Goal: Obtain resource: Download file/media

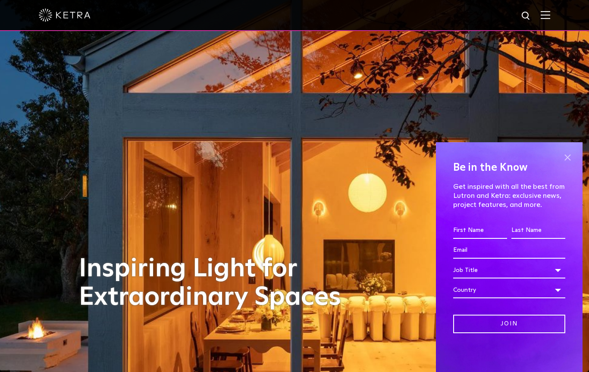
click at [568, 154] on span at bounding box center [567, 157] width 13 height 13
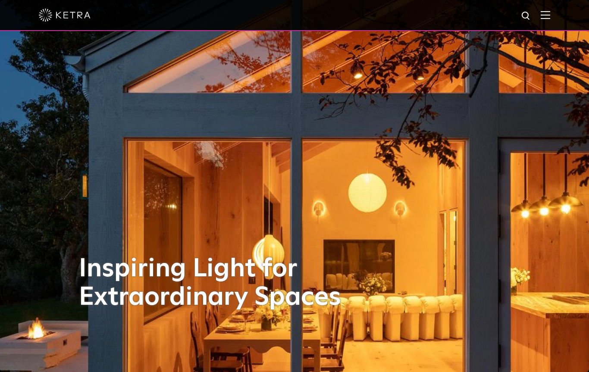
click at [545, 14] on img at bounding box center [545, 15] width 9 height 8
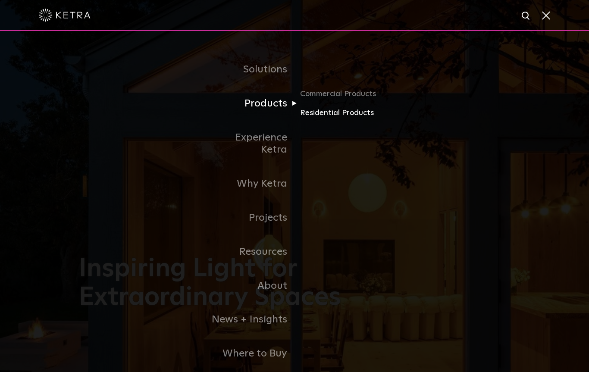
click at [346, 114] on link "Residential Products" at bounding box center [341, 113] width 83 height 13
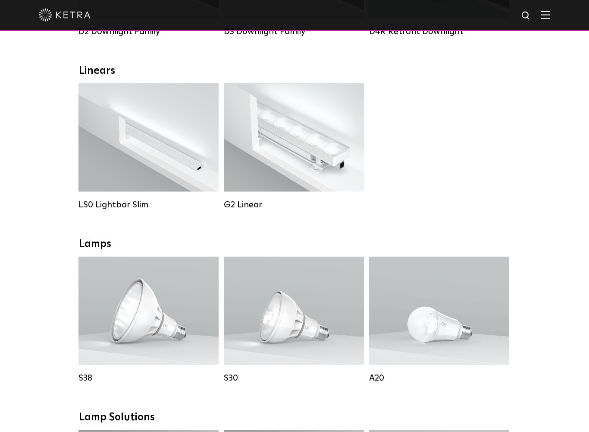
scroll to position [280, 0]
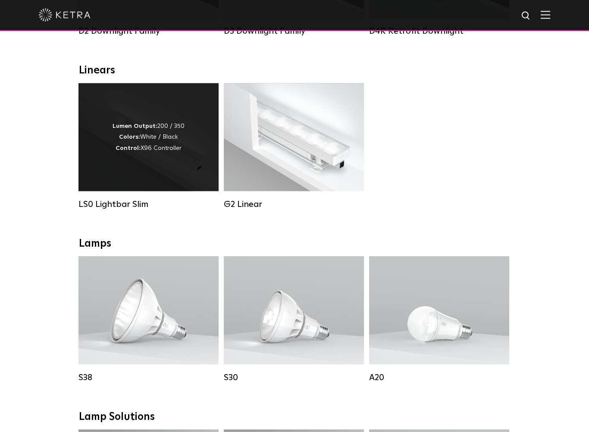
click at [143, 201] on div "LS0 Lightbar Slim" at bounding box center [149, 204] width 140 height 10
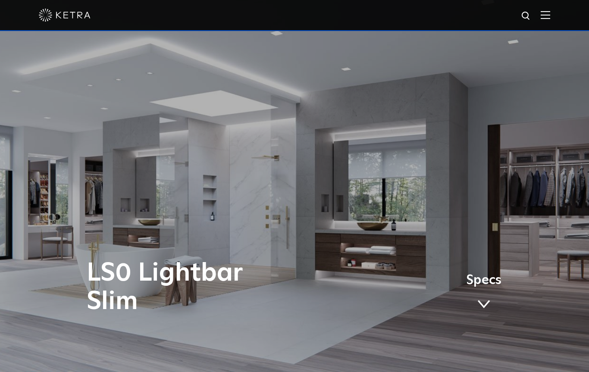
click at [488, 297] on link "Specs" at bounding box center [483, 295] width 35 height 34
click at [492, 296] on link "Specs" at bounding box center [483, 295] width 35 height 34
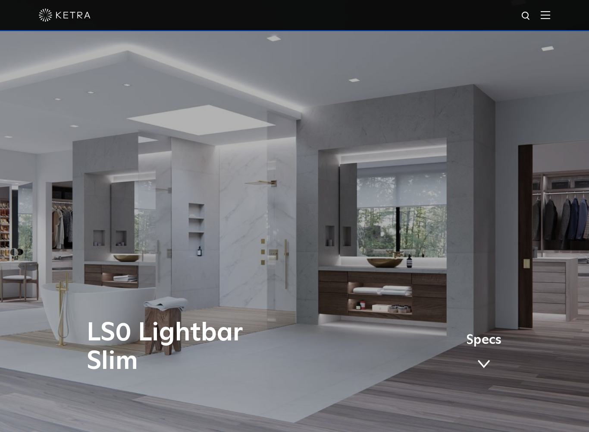
click at [486, 352] on link "Specs" at bounding box center [483, 354] width 35 height 34
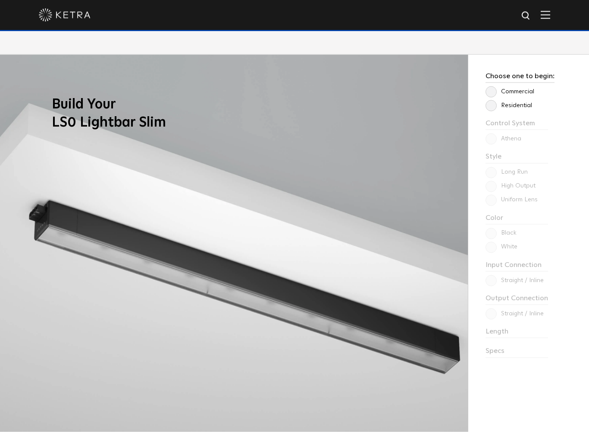
scroll to position [776, 0]
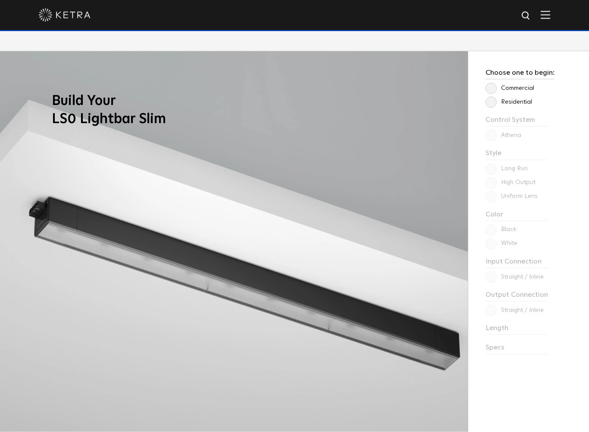
click at [494, 101] on label "Residential" at bounding box center [509, 101] width 47 height 7
click at [0, 0] on input "Residential" at bounding box center [0, 0] width 0 height 0
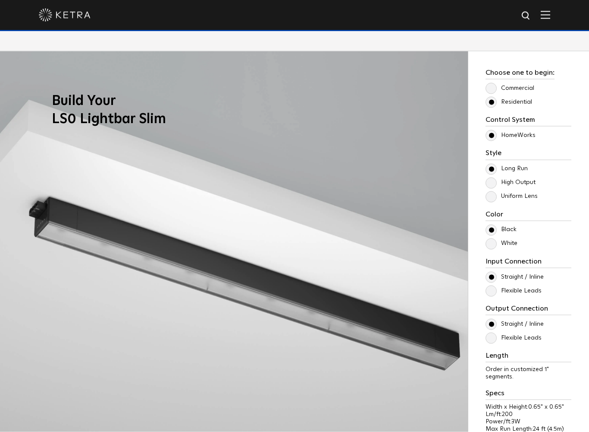
scroll to position [777, 0]
click at [492, 195] on label "Uniform Lens" at bounding box center [512, 195] width 52 height 7
click at [0, 0] on input "Uniform Lens" at bounding box center [0, 0] width 0 height 0
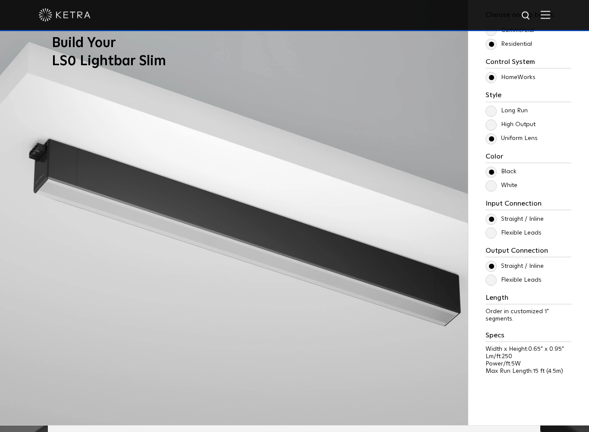
scroll to position [836, 0]
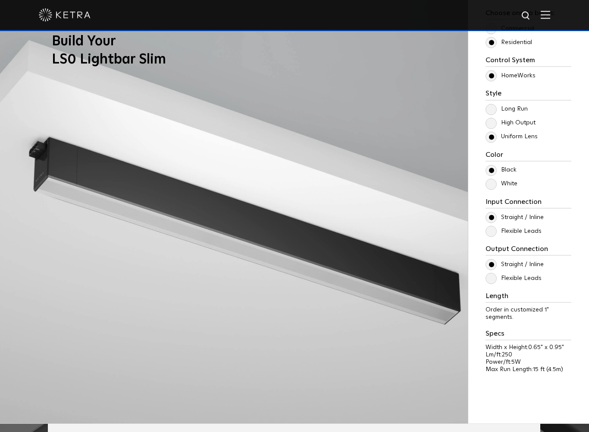
click at [491, 229] on label "Flexible Leads" at bounding box center [514, 230] width 56 height 7
click at [0, 0] on input "Flexible Leads" at bounding box center [0, 0] width 0 height 0
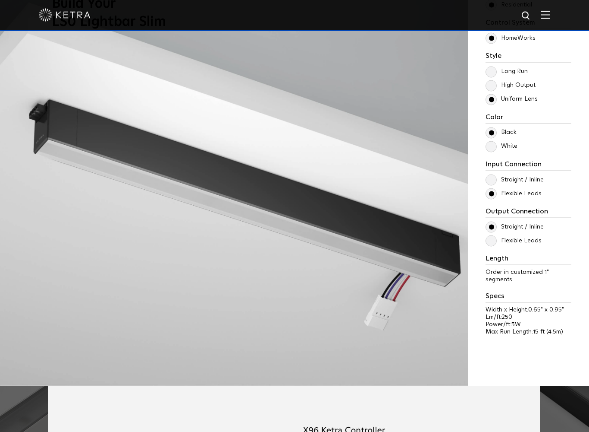
scroll to position [874, 0]
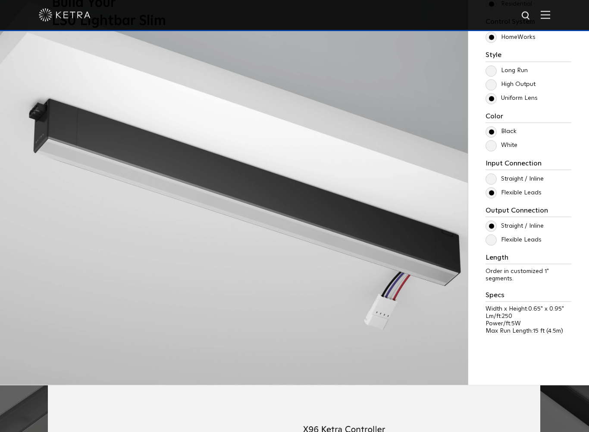
click at [493, 239] on label "Flexible Leads" at bounding box center [514, 239] width 56 height 7
click at [0, 0] on input "Flexible Leads" at bounding box center [0, 0] width 0 height 0
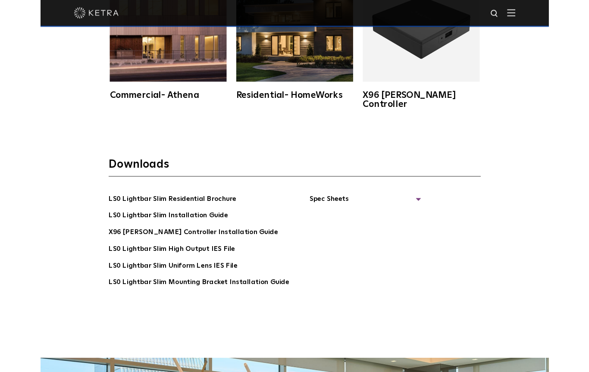
scroll to position [1750, 0]
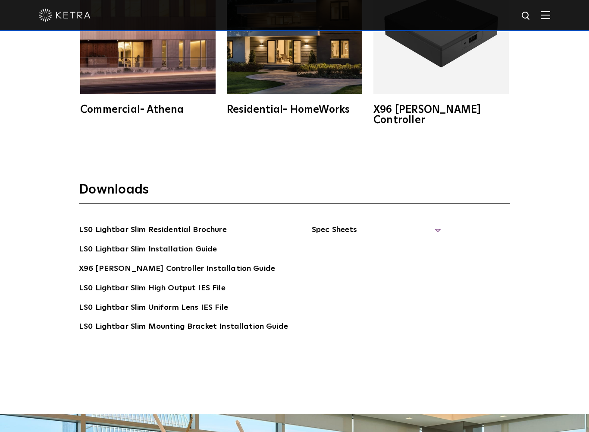
click at [431, 224] on span "Spec Sheets" at bounding box center [376, 233] width 129 height 19
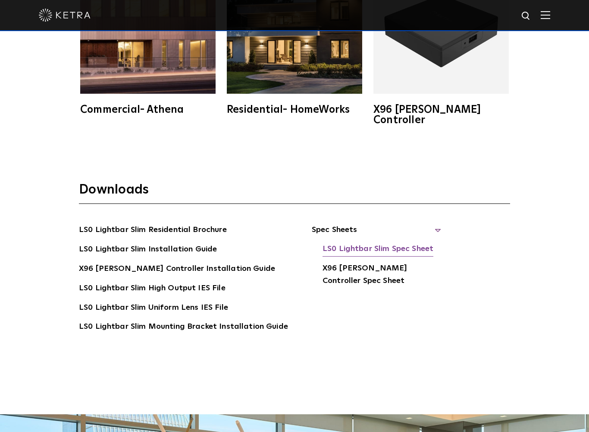
click at [395, 243] on link "LS0 Lightbar Slim Spec Sheet" at bounding box center [378, 250] width 111 height 14
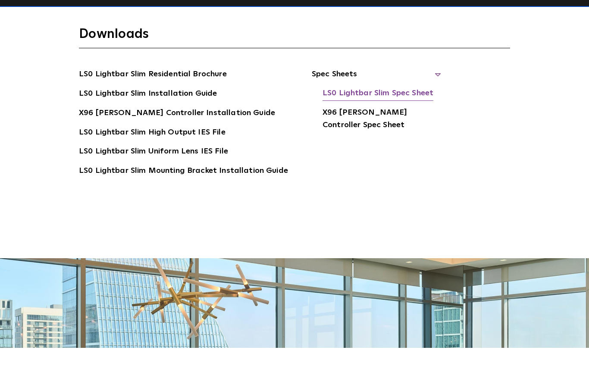
scroll to position [1774, 0]
